Goal: Information Seeking & Learning: Find specific fact

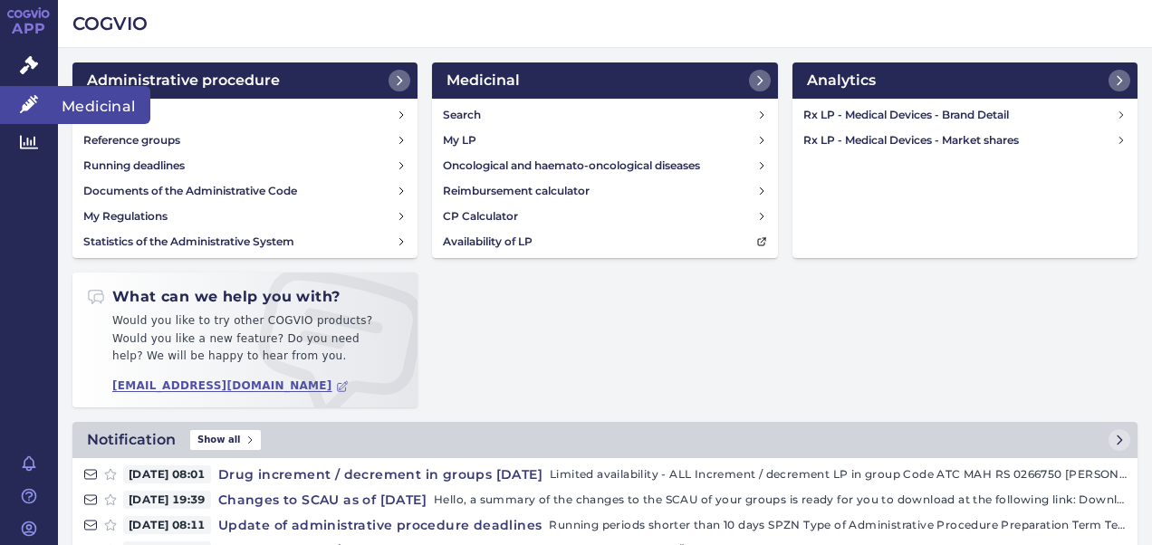
click at [106, 109] on span "Medicinal" at bounding box center [104, 105] width 92 height 38
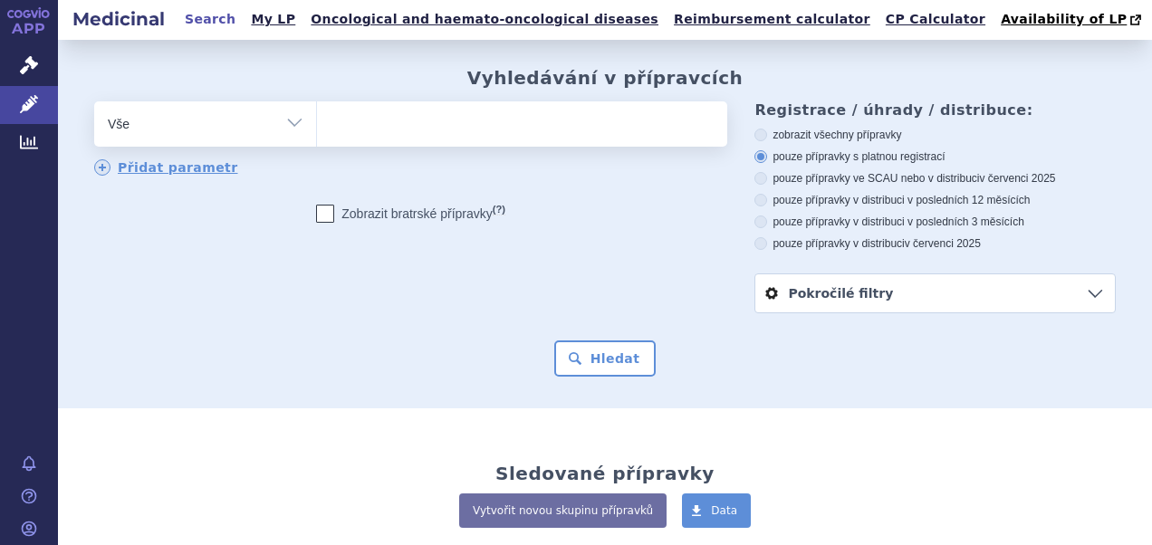
click at [443, 126] on ul at bounding box center [520, 120] width 406 height 38
click at [317, 126] on select at bounding box center [316, 123] width 1 height 45
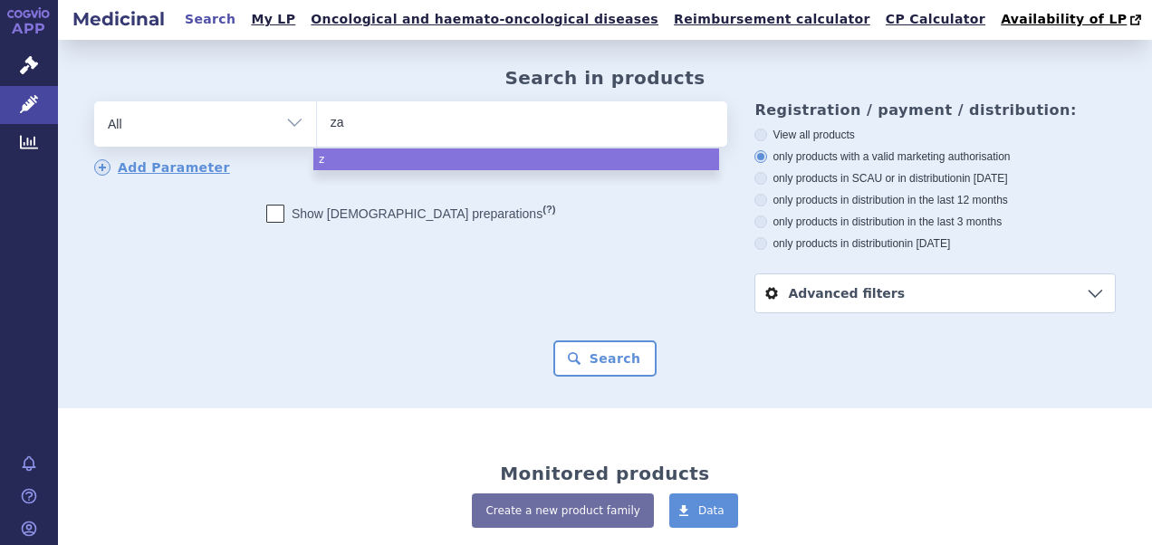
type input "zal"
type input "zala"
type input "zalaa"
type input "zala"
type input "za"
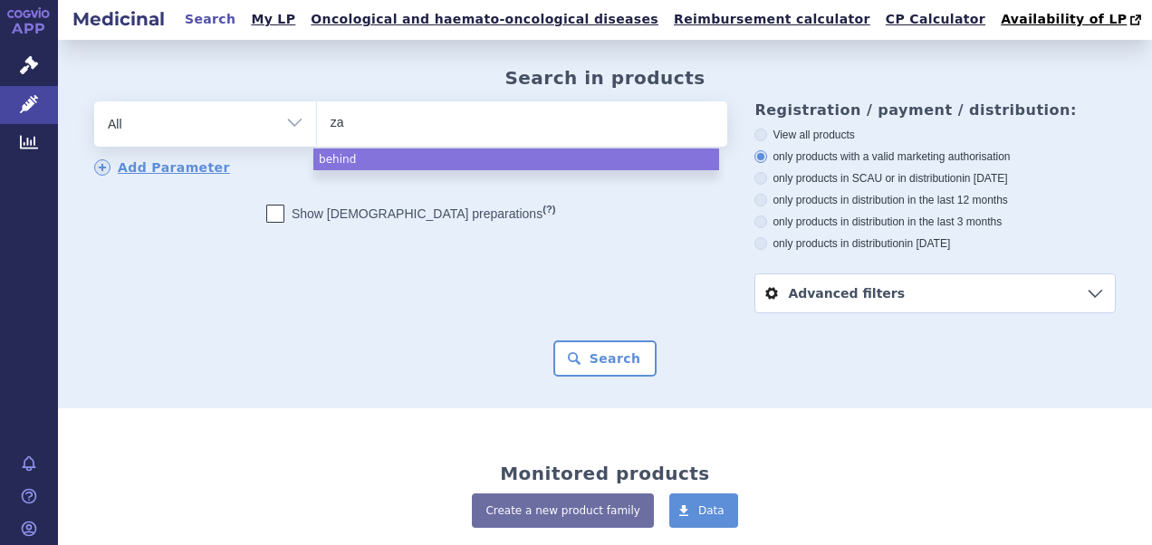
type input "z"
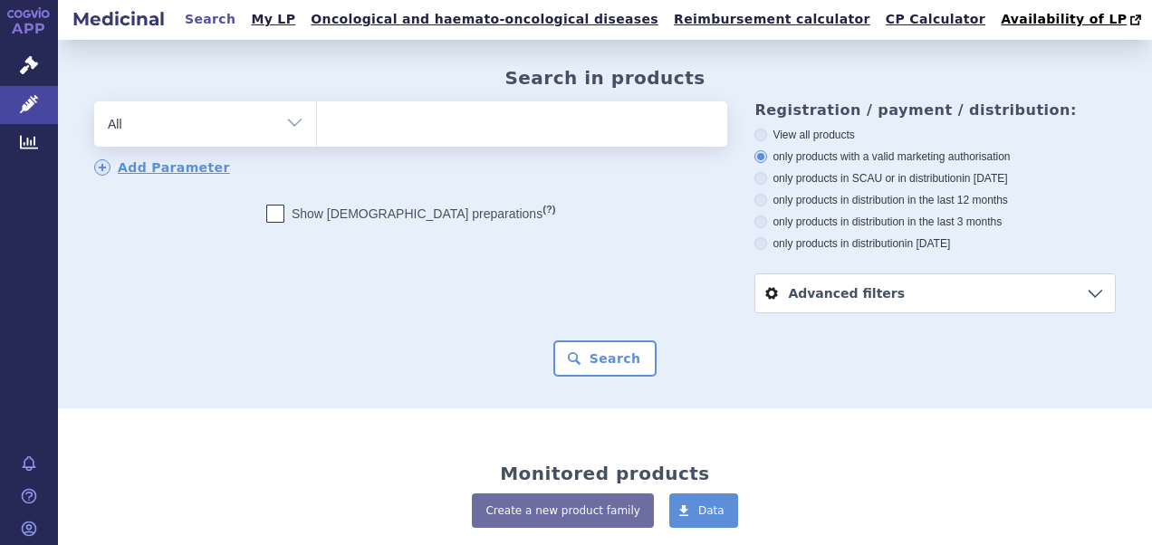
type input "z"
type input "xa"
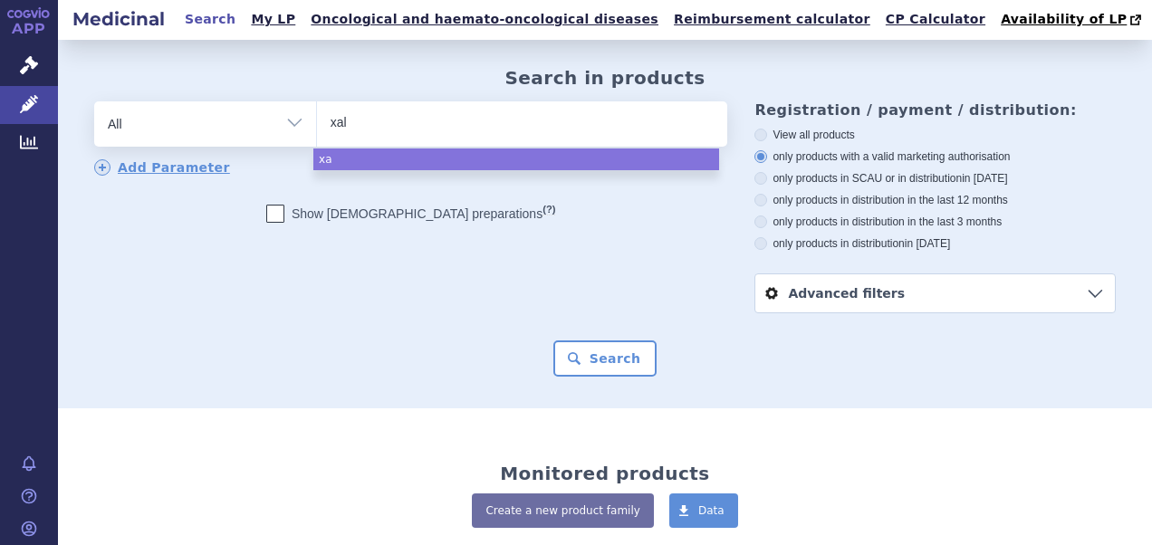
type input "xala"
type input "xalat"
type input "xalatan"
select select "xalatan"
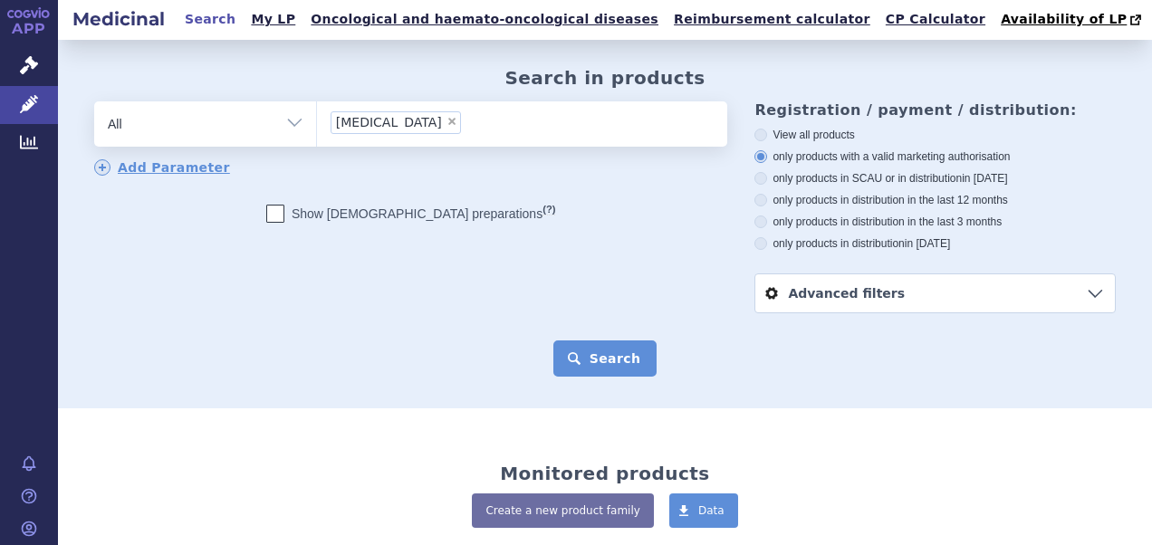
click at [601, 345] on button "Search" at bounding box center [605, 359] width 104 height 36
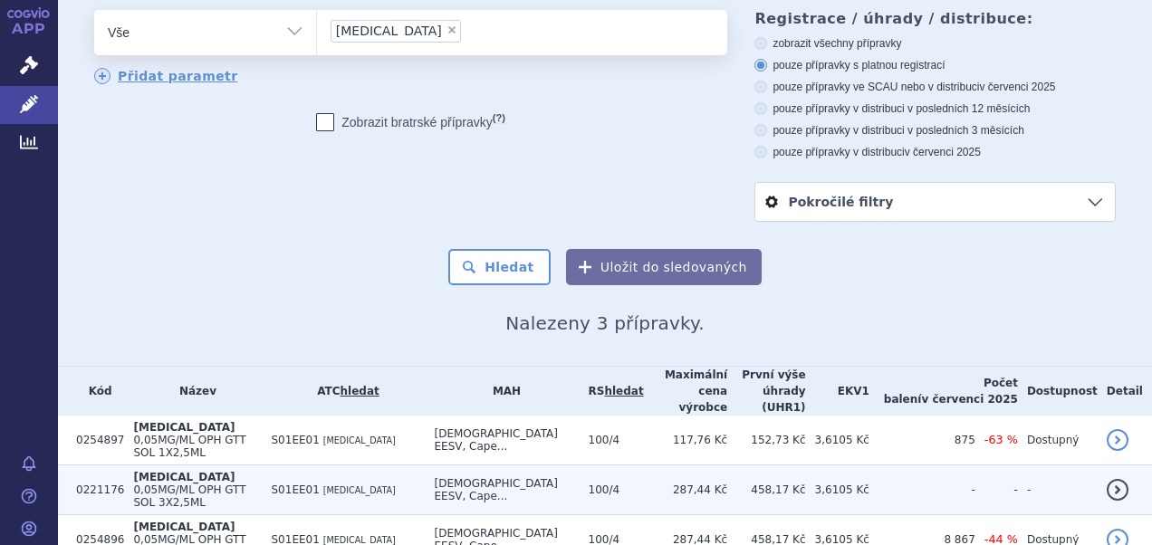
scroll to position [130, 0]
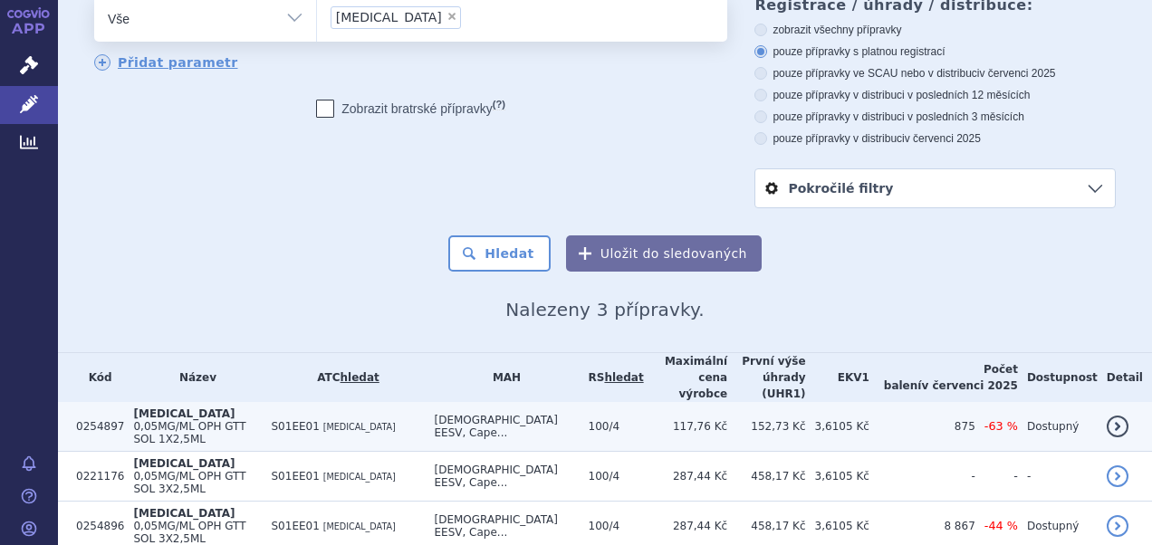
click at [193, 420] on span "0,05MG/ML OPH GTT SOL 1X2,5ML" at bounding box center [189, 432] width 112 height 25
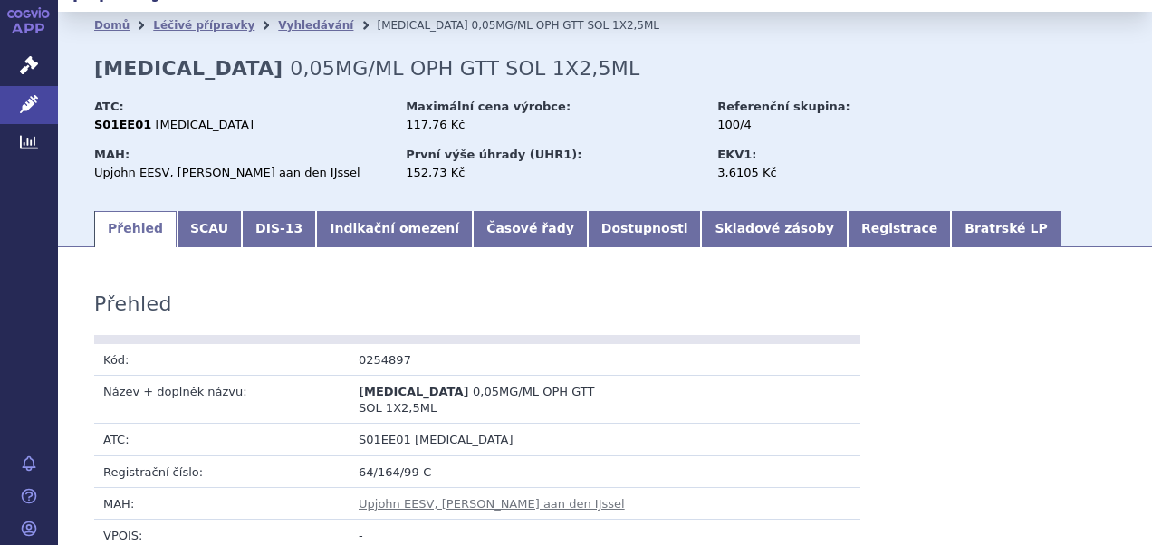
scroll to position [324, 0]
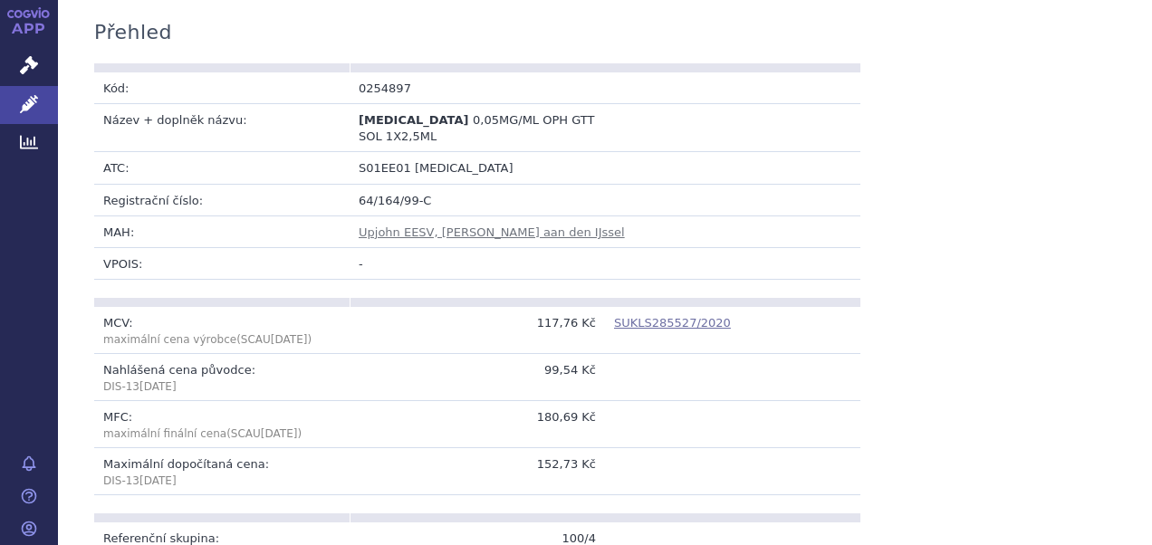
click at [672, 316] on link "SUKLS285527/2020" at bounding box center [672, 323] width 117 height 14
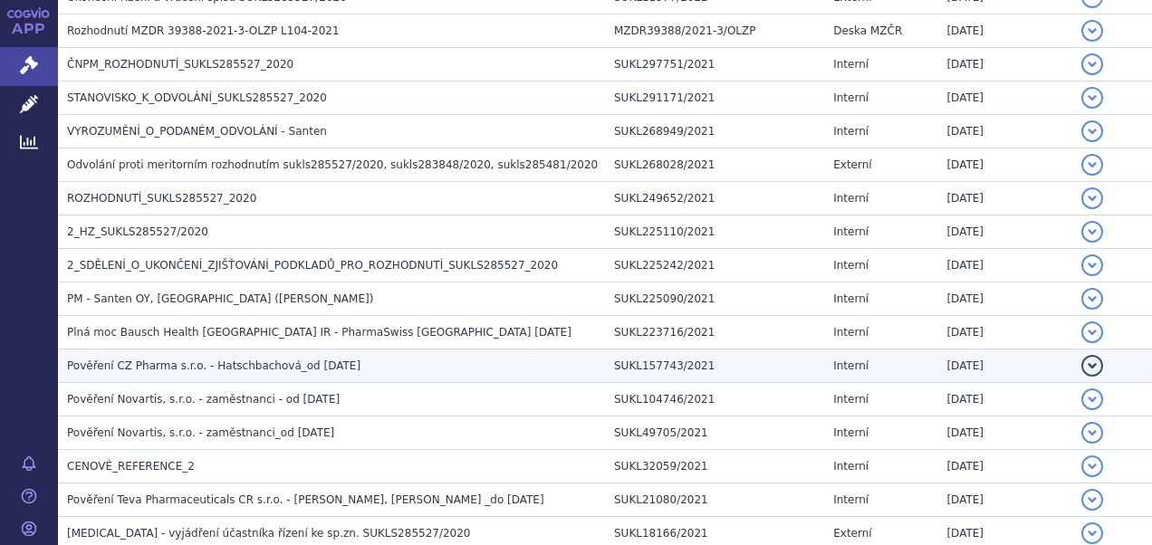
scroll to position [544, 0]
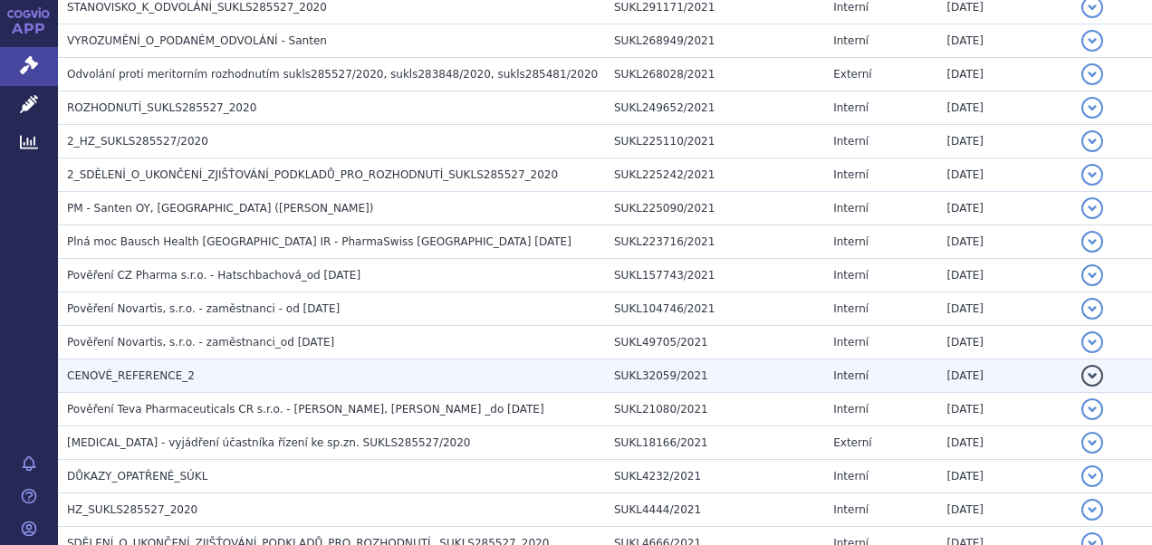
click at [149, 370] on span "CENOVÉ_REFERENCE_2" at bounding box center [131, 376] width 128 height 13
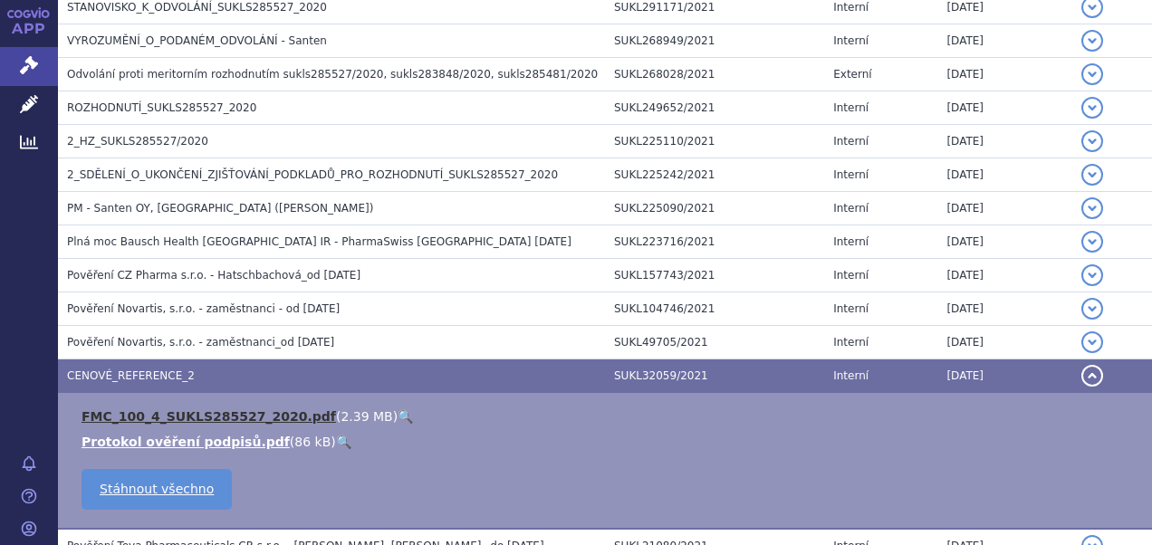
click at [194, 409] on link "FMC_100_4_SUKLS285527_2020.pdf" at bounding box center [209, 416] width 255 height 14
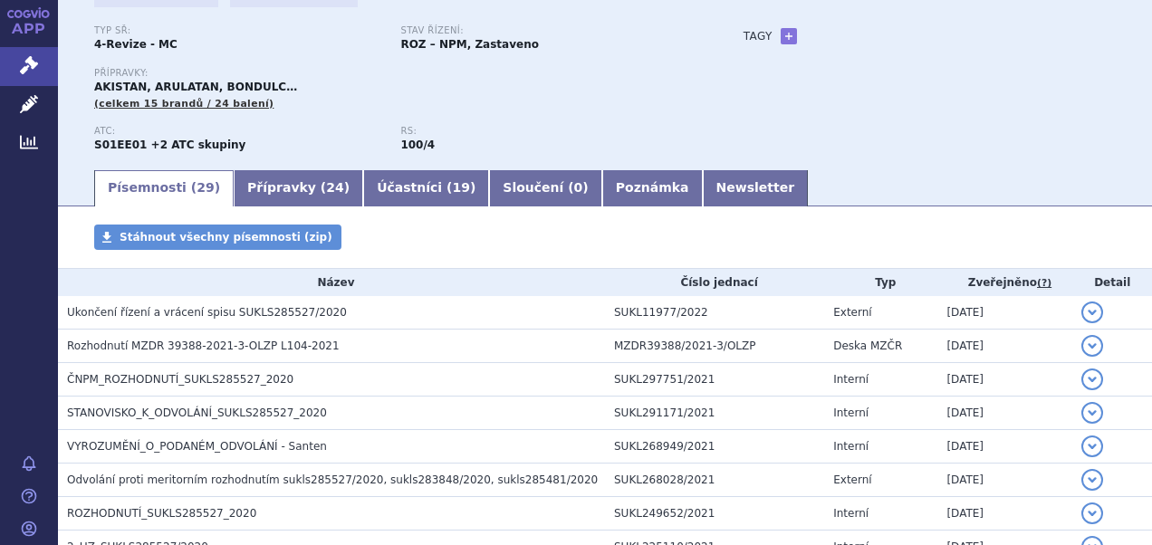
scroll to position [0, 0]
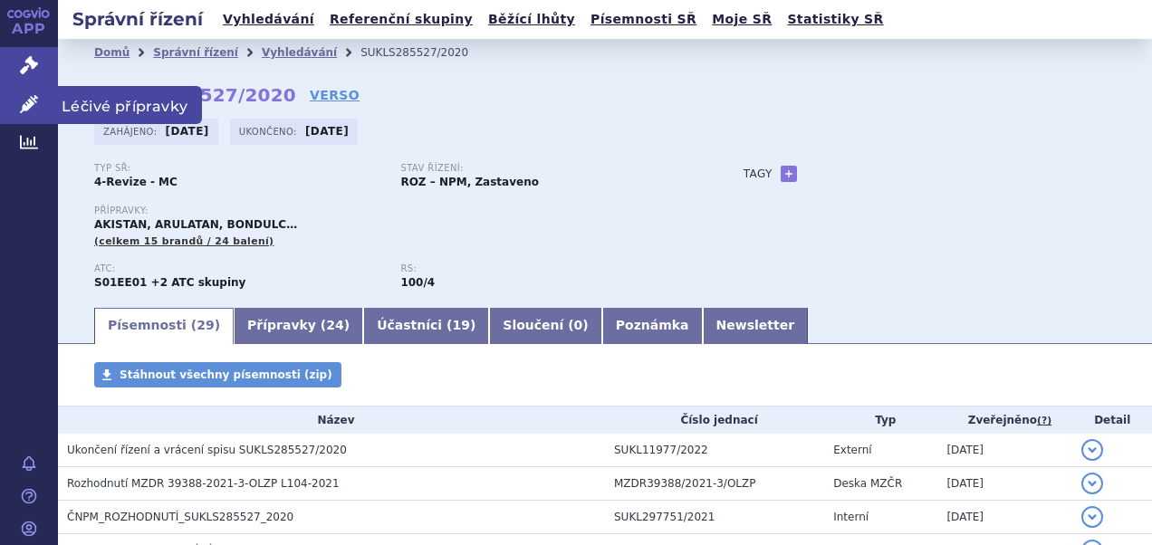
click at [101, 100] on span "Léčivé přípravky" at bounding box center [130, 105] width 144 height 38
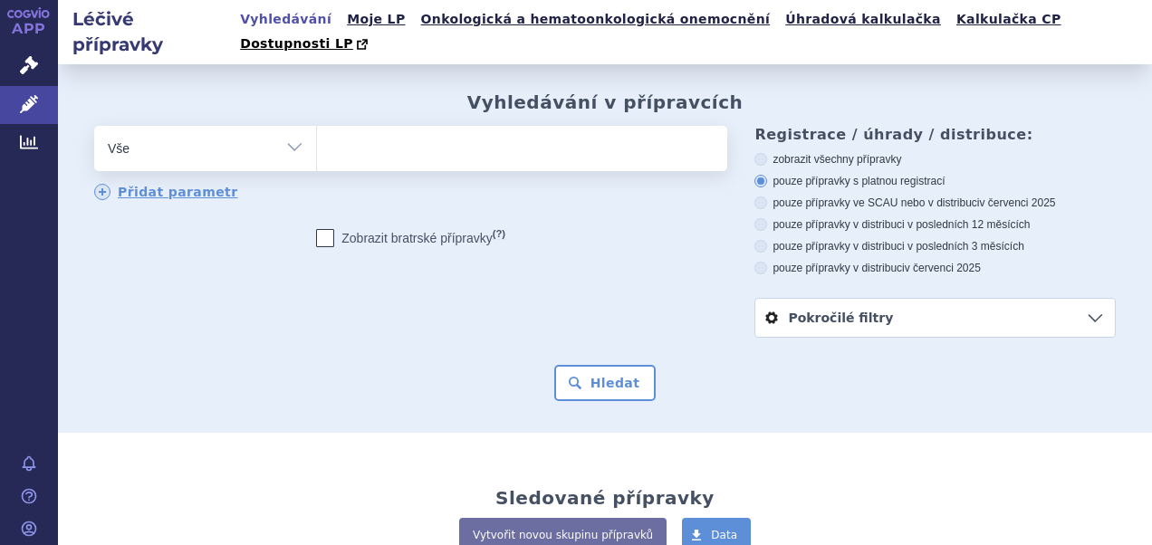
click at [549, 131] on ul at bounding box center [520, 145] width 406 height 38
click at [317, 131] on select at bounding box center [316, 147] width 1 height 45
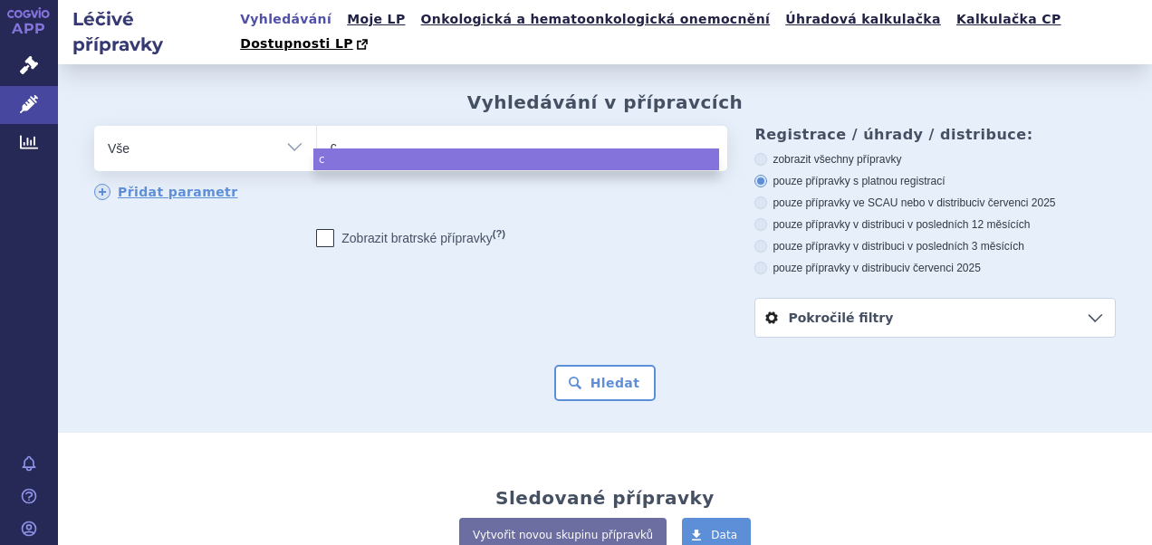
type input "cl"
type input "clop"
type input "clopi"
type input "clopid"
type input "clopido"
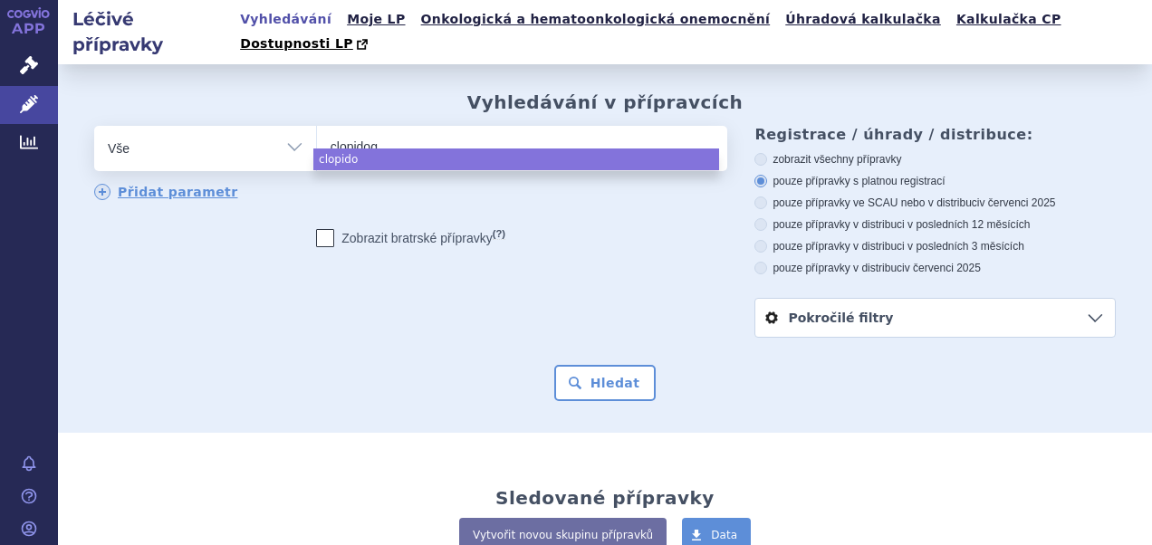
type input "clopidogr"
type input "clopidogre"
type input "clopidogrel"
select select "clopidogrel"
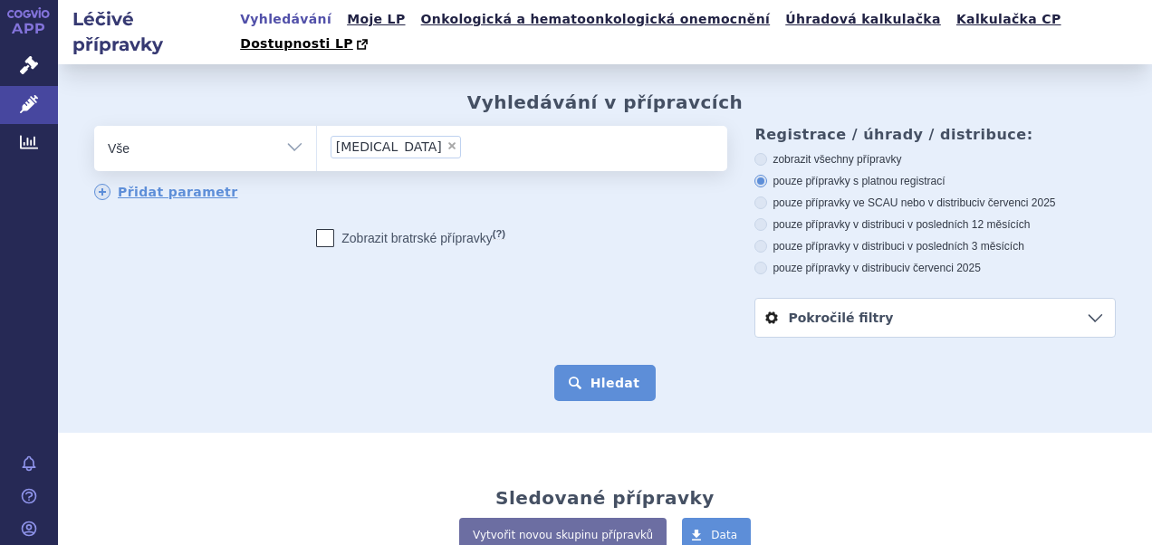
click at [587, 365] on button "Hledat" at bounding box center [605, 383] width 102 height 36
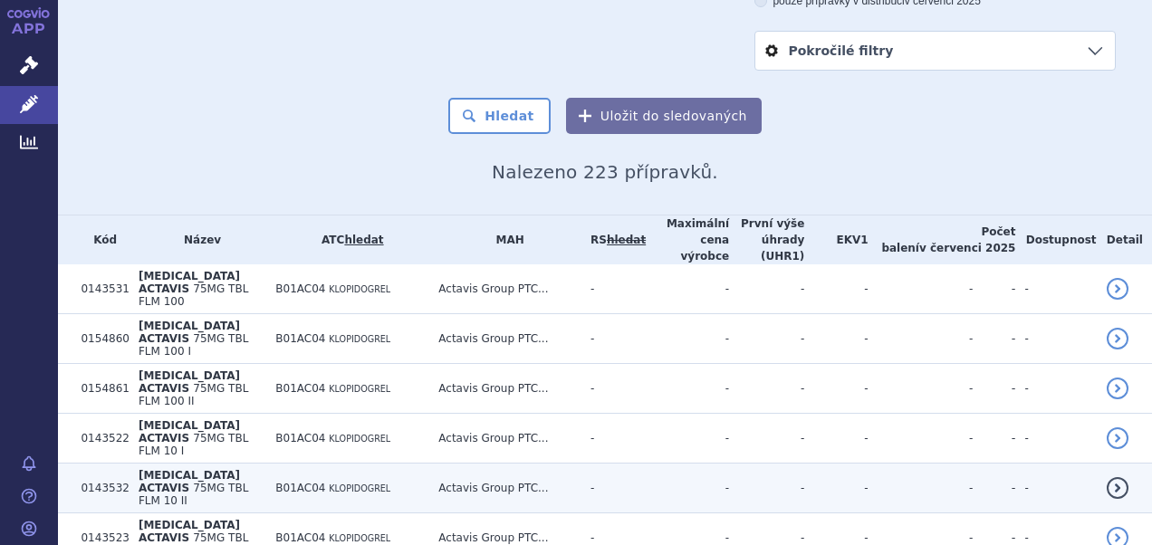
scroll to position [362, 0]
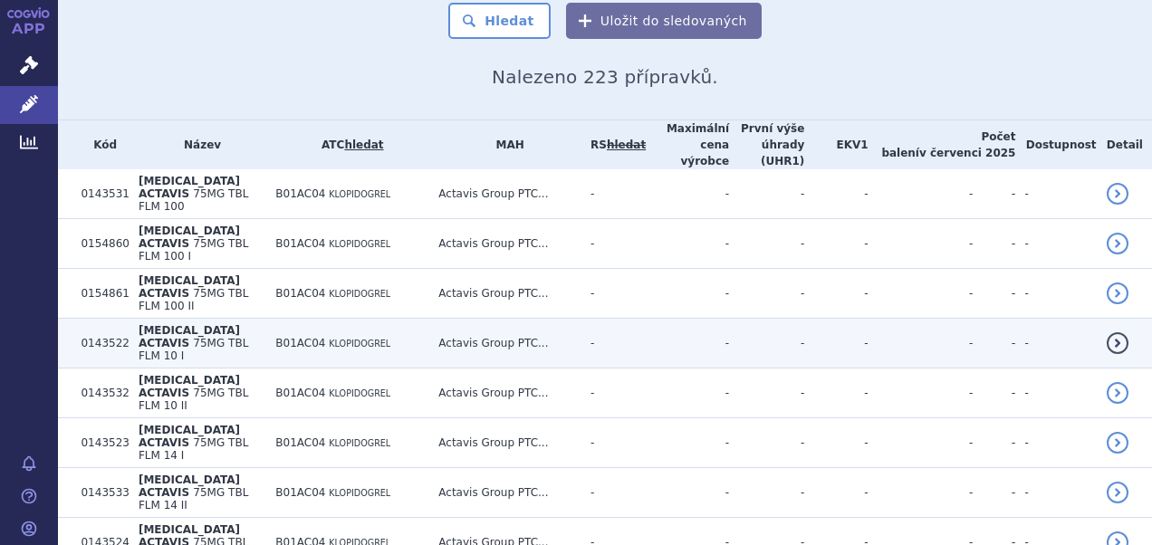
click at [203, 324] on span "[MEDICAL_DATA] ACTAVIS" at bounding box center [189, 336] width 101 height 25
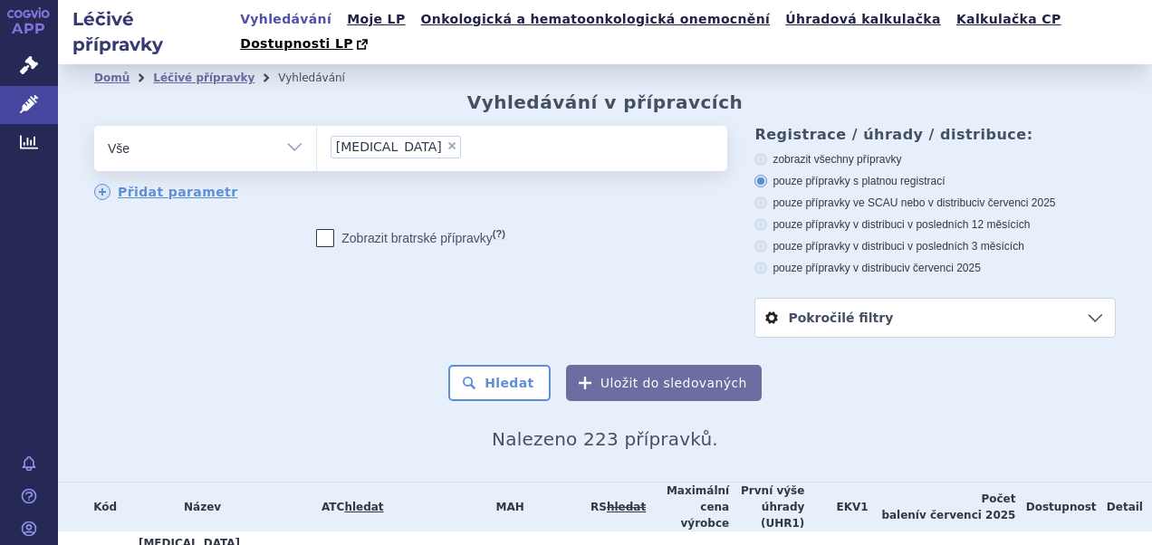
scroll to position [544, 0]
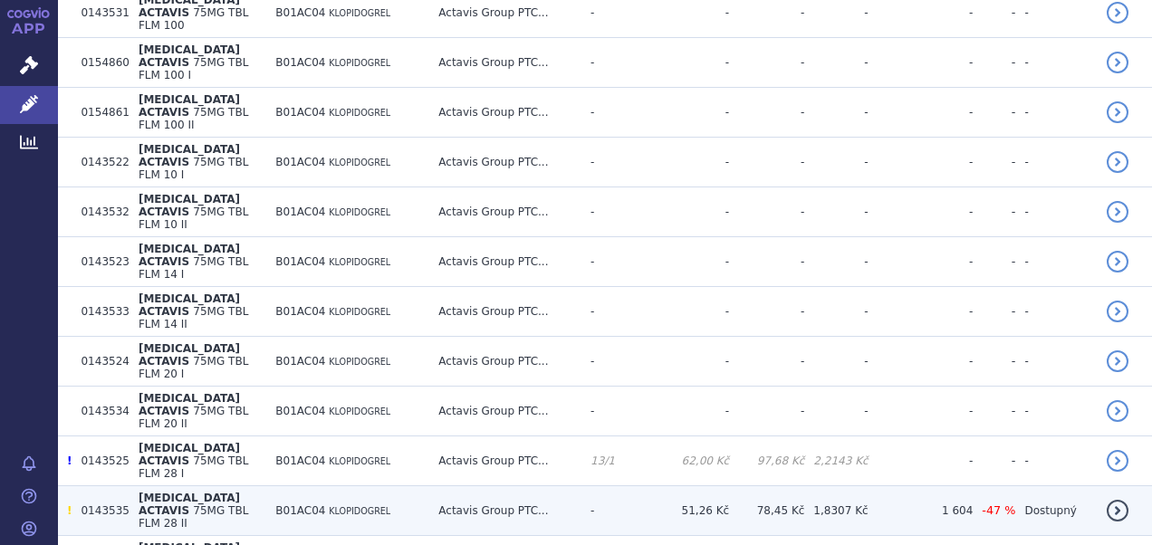
click at [188, 492] on span "CLOPIDOGREL ACTAVIS" at bounding box center [189, 504] width 101 height 25
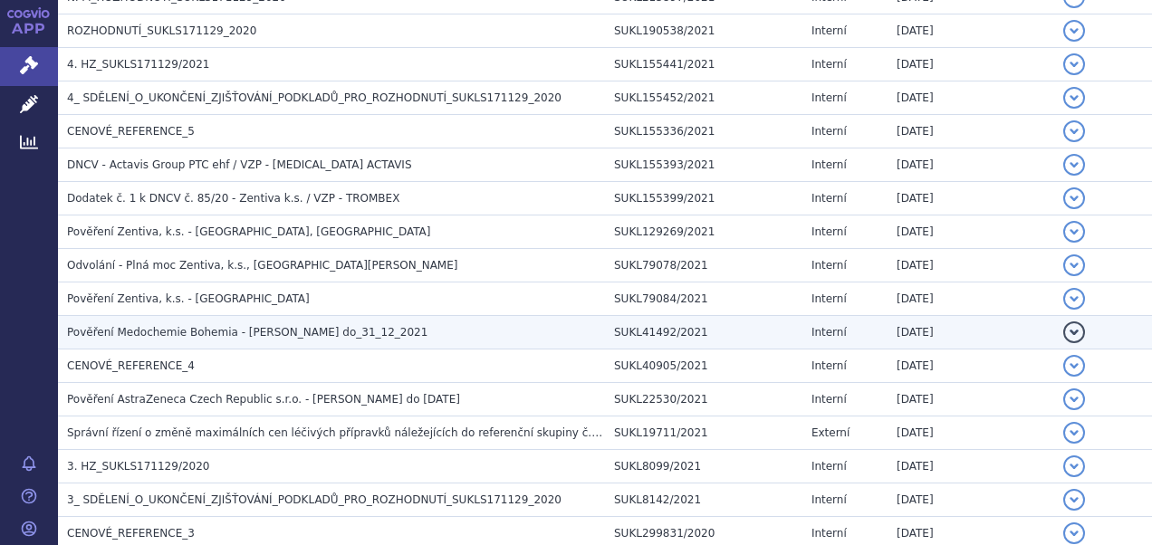
scroll to position [544, 0]
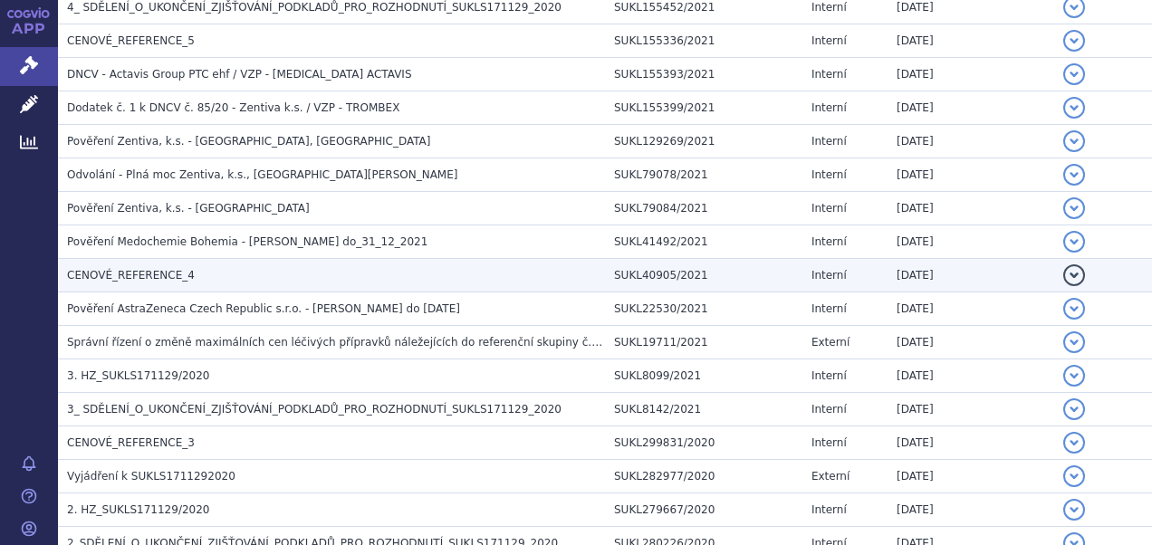
click at [134, 273] on span "CENOVÉ_REFERENCE_4" at bounding box center [131, 275] width 128 height 13
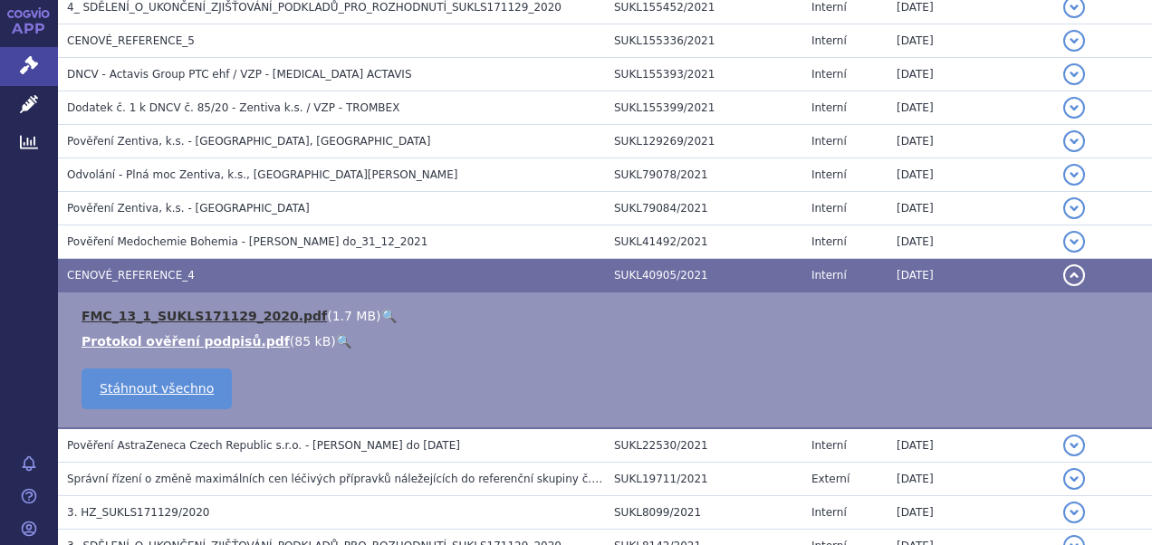
click at [176, 310] on link "FMC_13_1_SUKLS171129_2020.pdf" at bounding box center [204, 316] width 245 height 14
